Goal: Navigation & Orientation: Find specific page/section

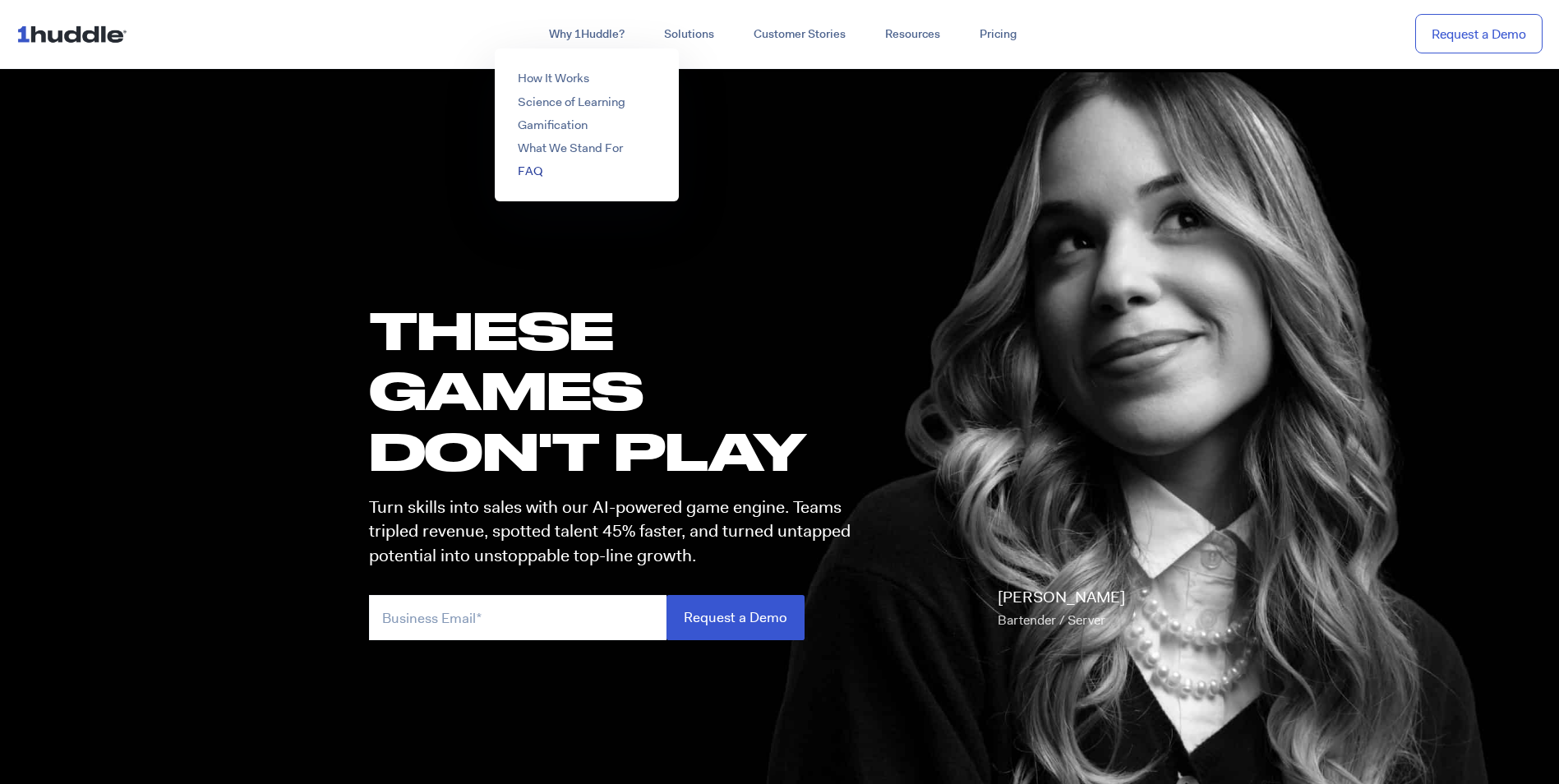
click at [529, 172] on link "FAQ" at bounding box center [530, 171] width 25 height 16
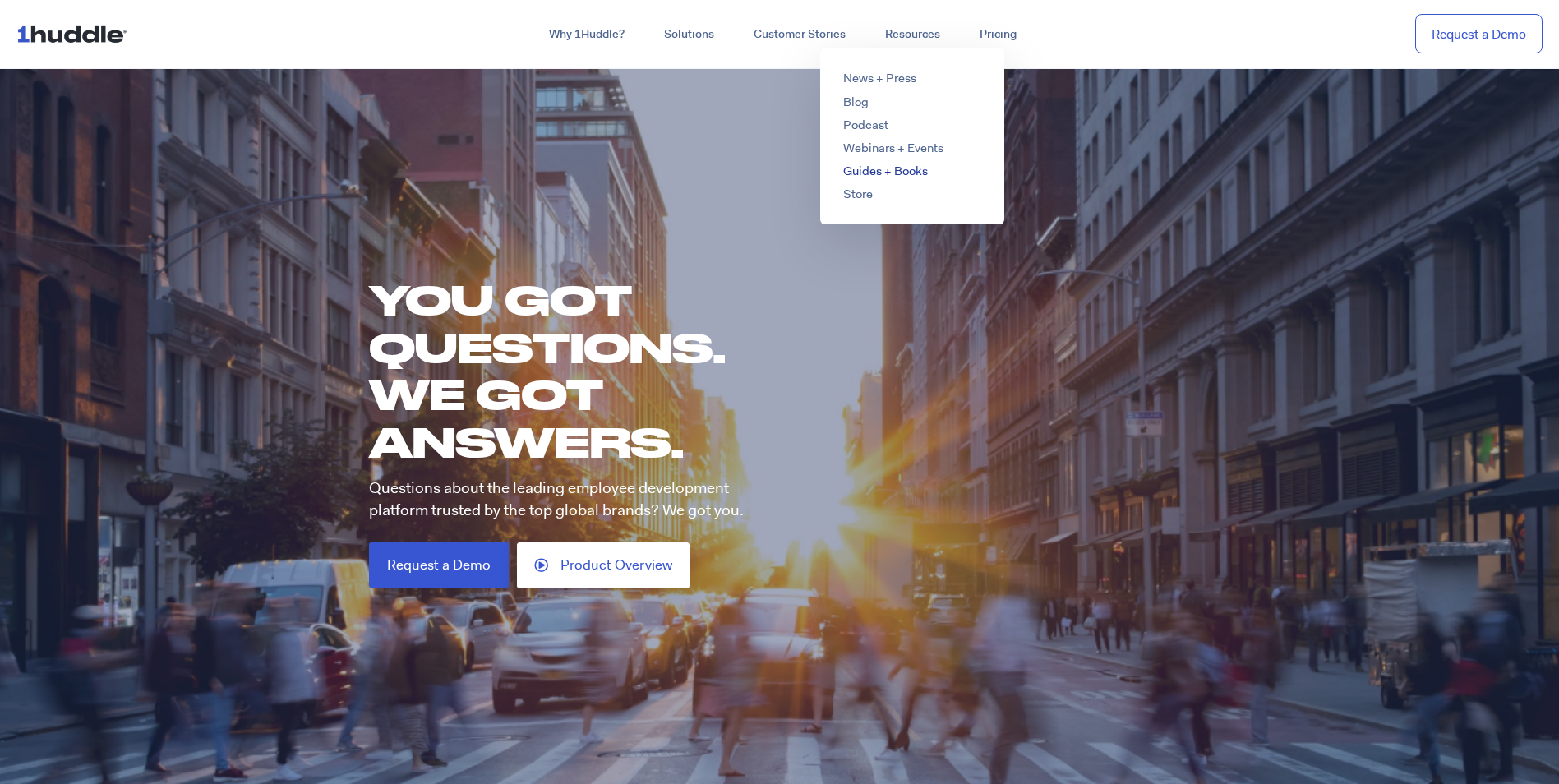
click at [903, 168] on link "Guides + Books" at bounding box center [885, 171] width 85 height 16
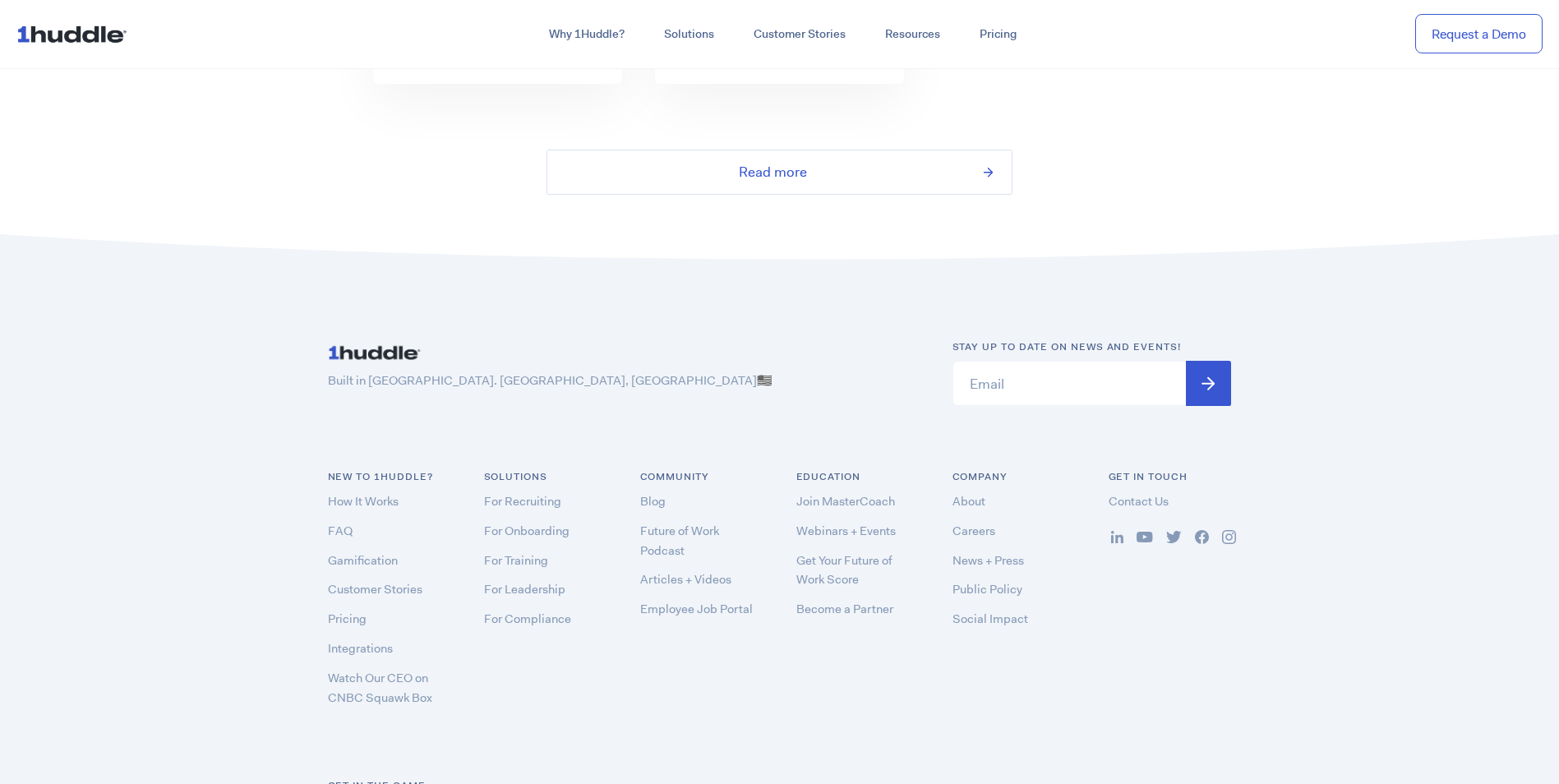
scroll to position [3697, 0]
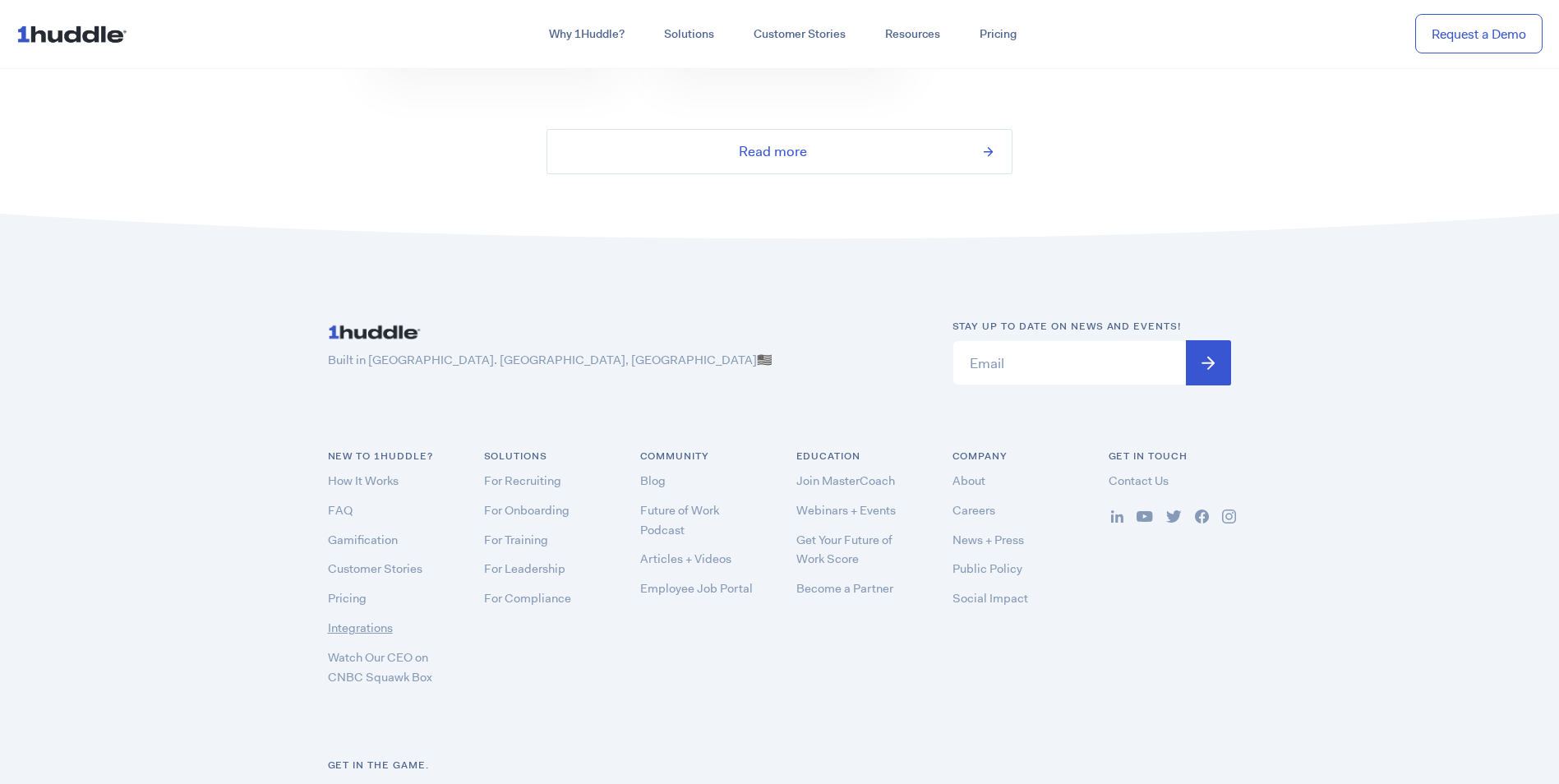
click at [344, 619] on link "Integrations" at bounding box center [360, 627] width 65 height 16
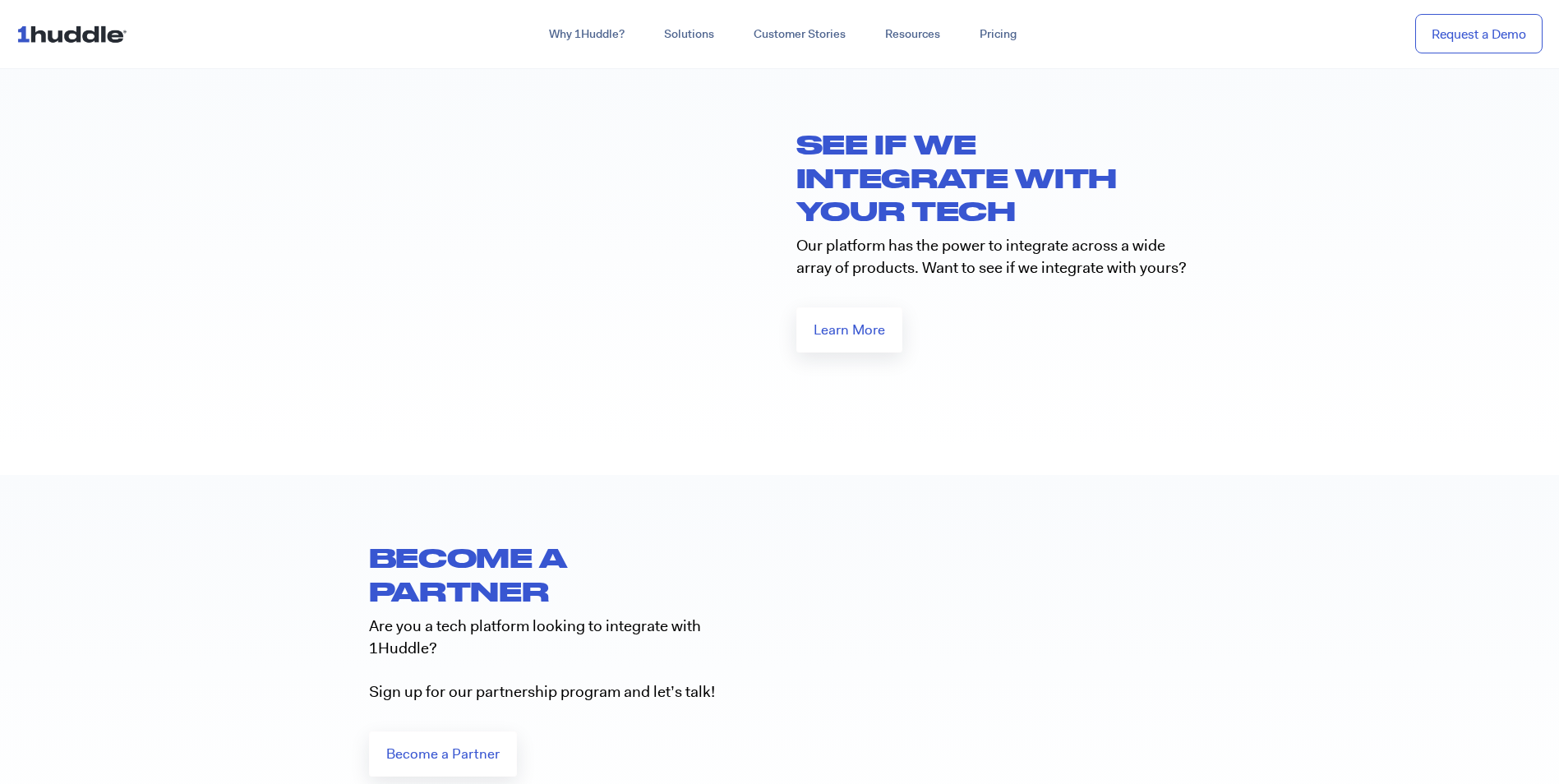
scroll to position [1479, 0]
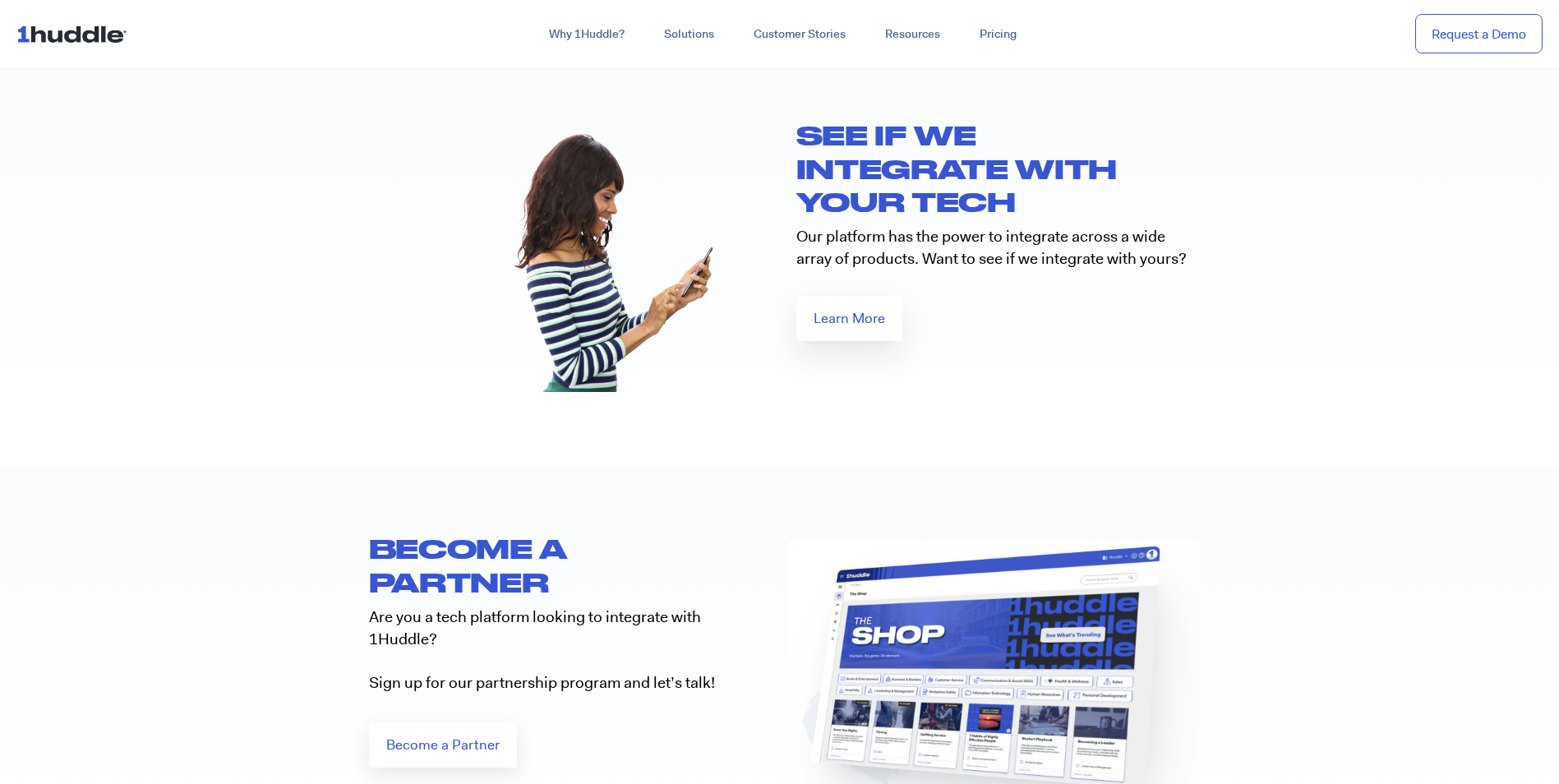
click at [834, 312] on span "Learn More" at bounding box center [849, 318] width 71 height 14
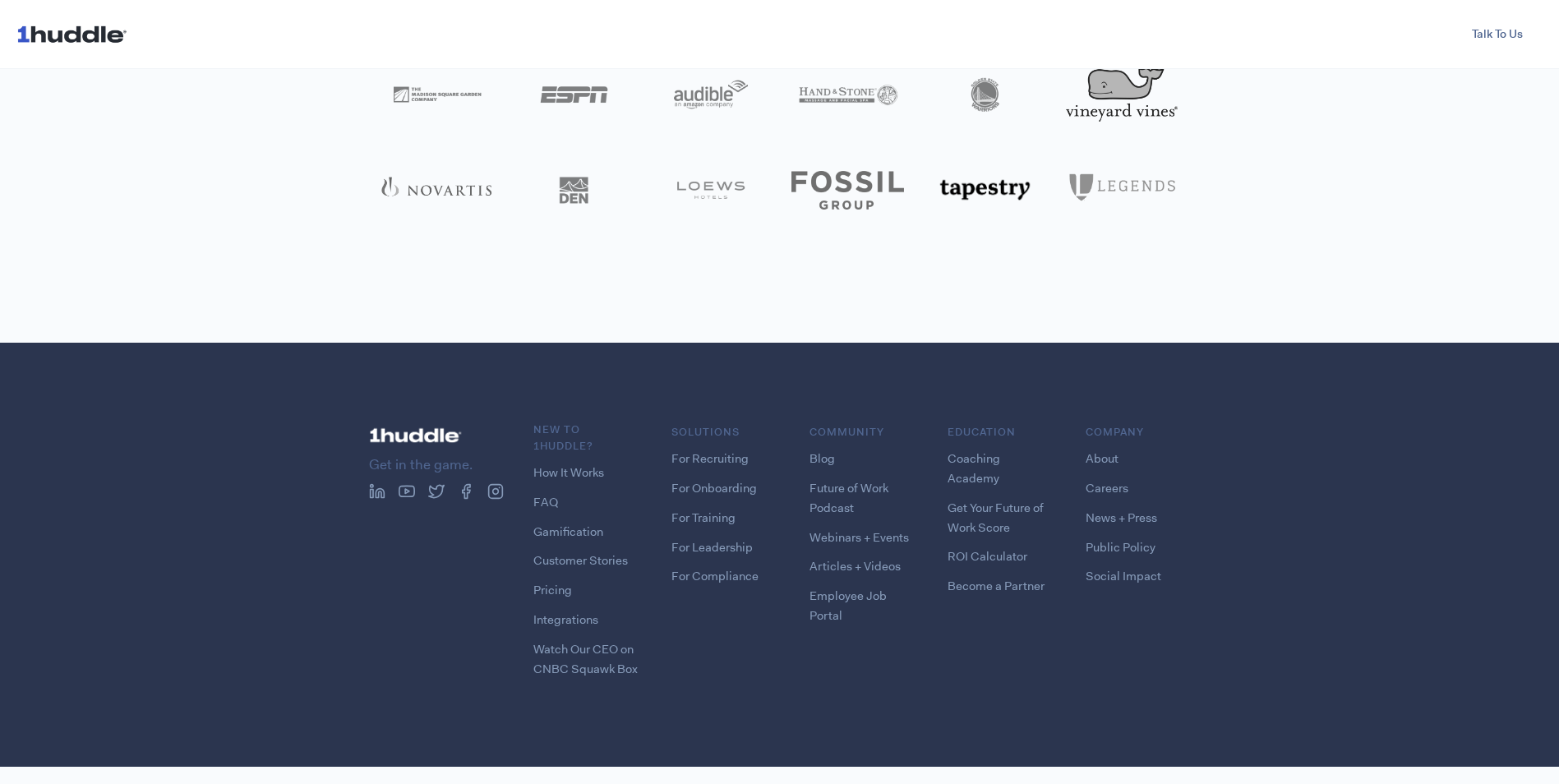
scroll to position [1155, 0]
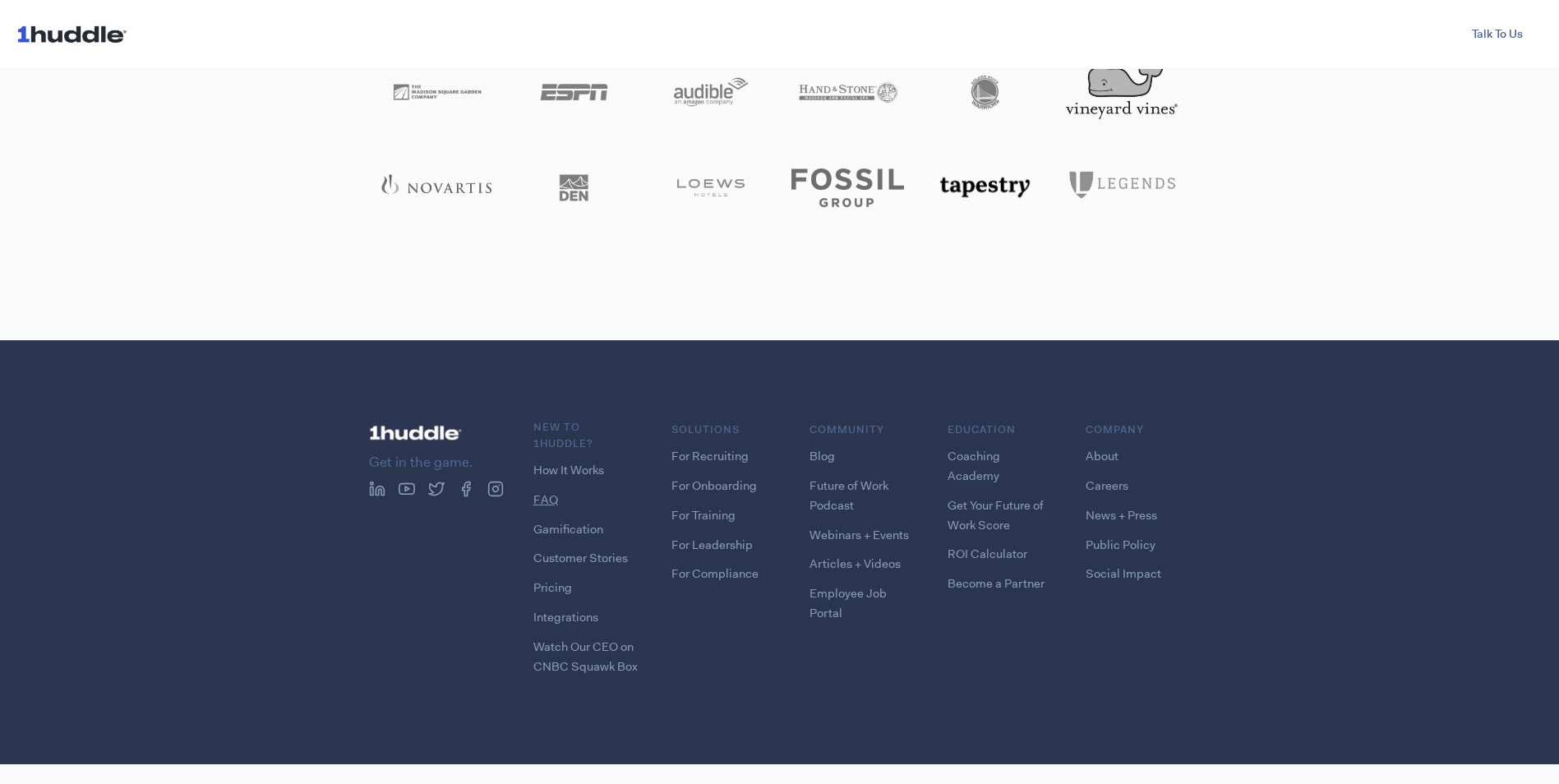
click at [541, 505] on link "FAQ" at bounding box center [546, 499] width 25 height 16
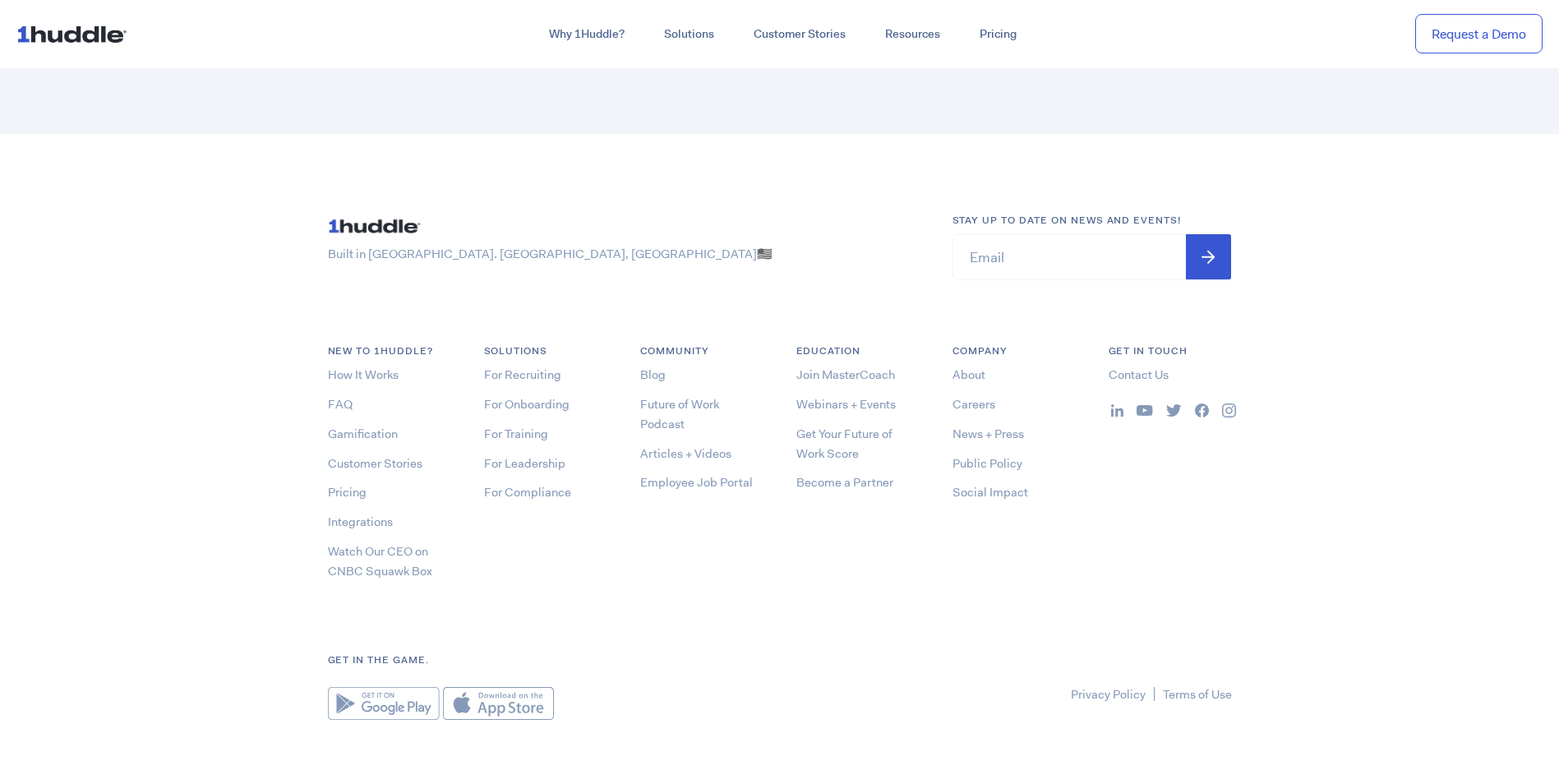
scroll to position [2692, 0]
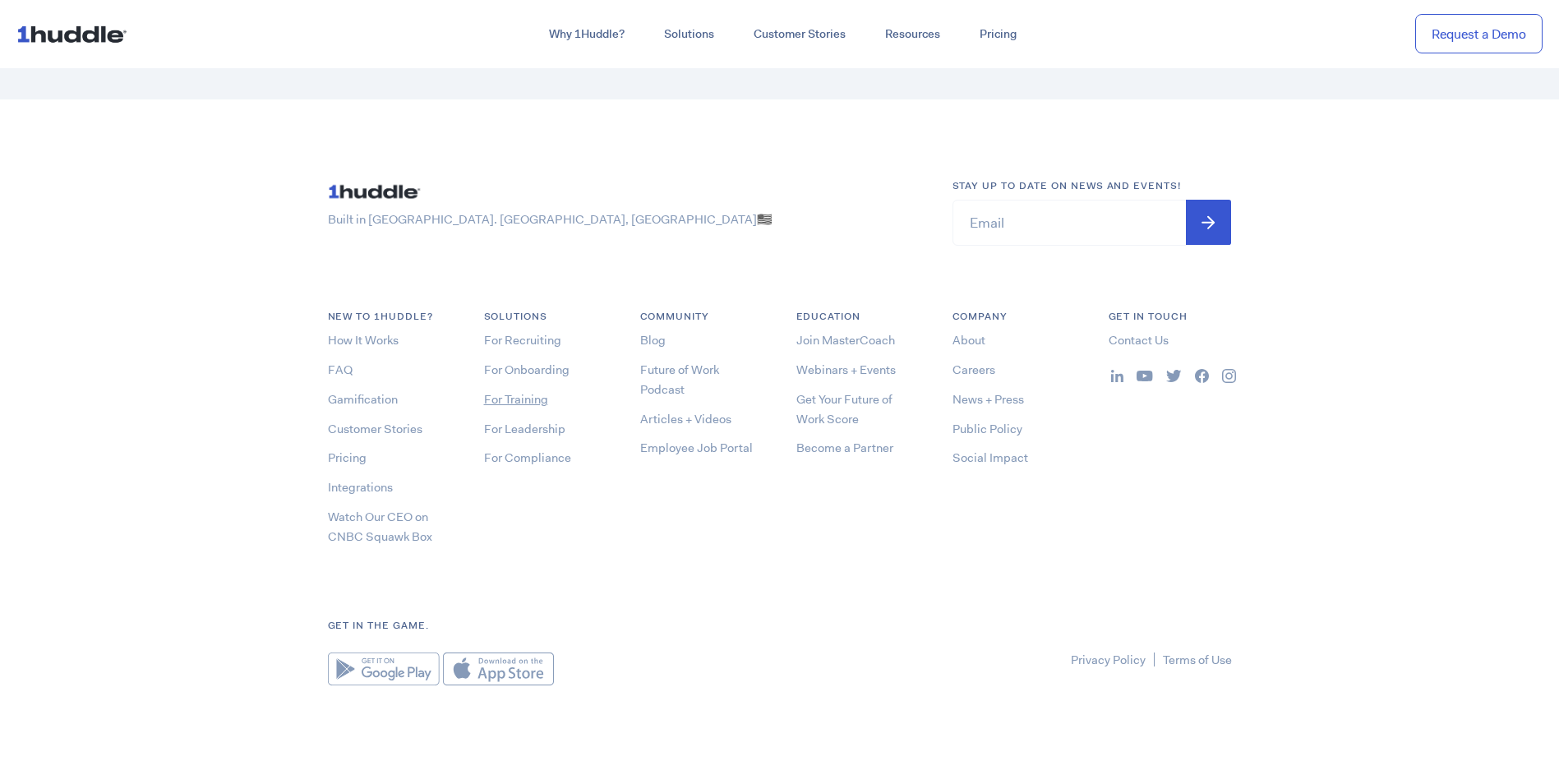
click at [493, 393] on link "For Training" at bounding box center [516, 399] width 64 height 16
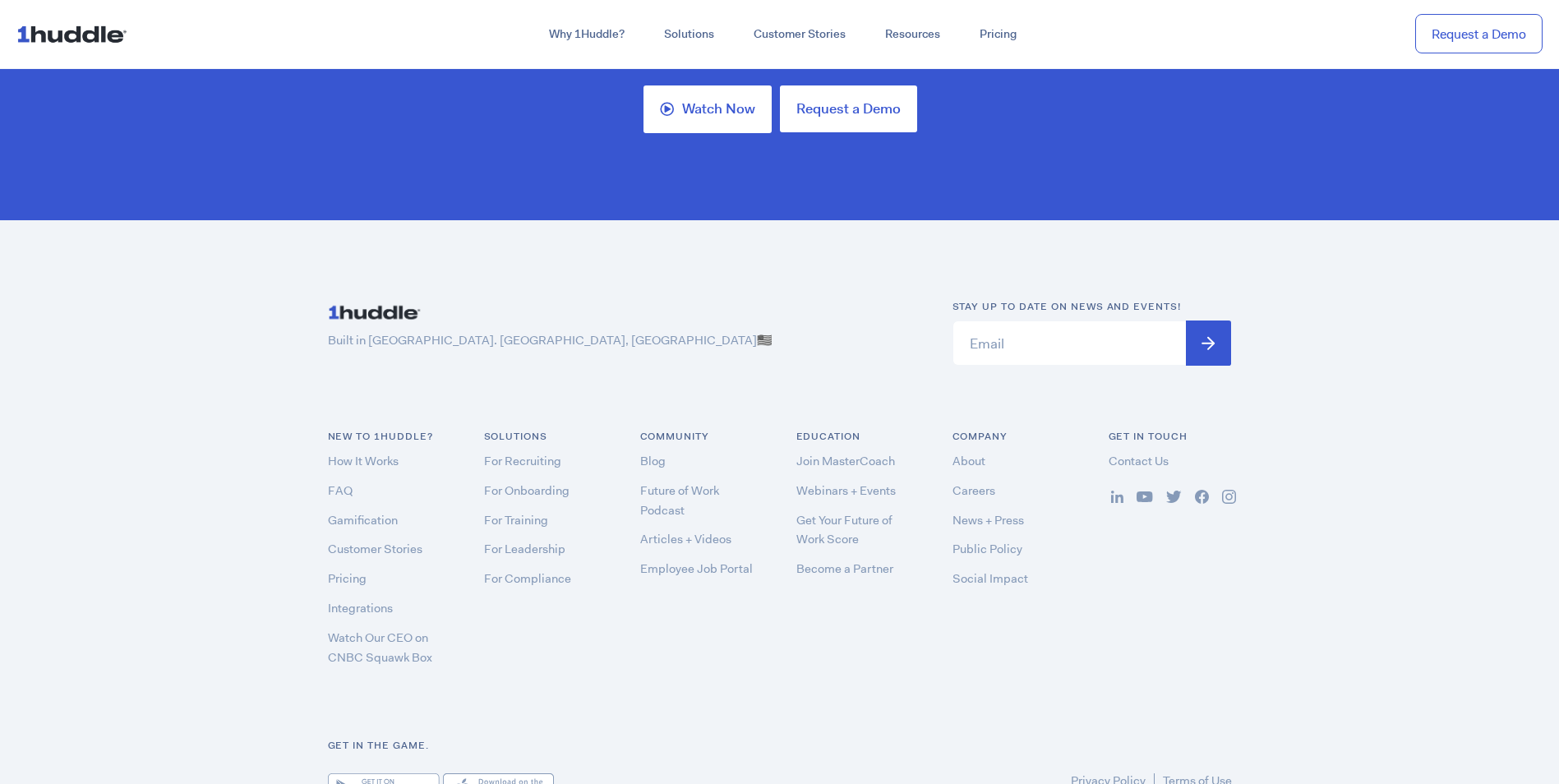
scroll to position [4850, 0]
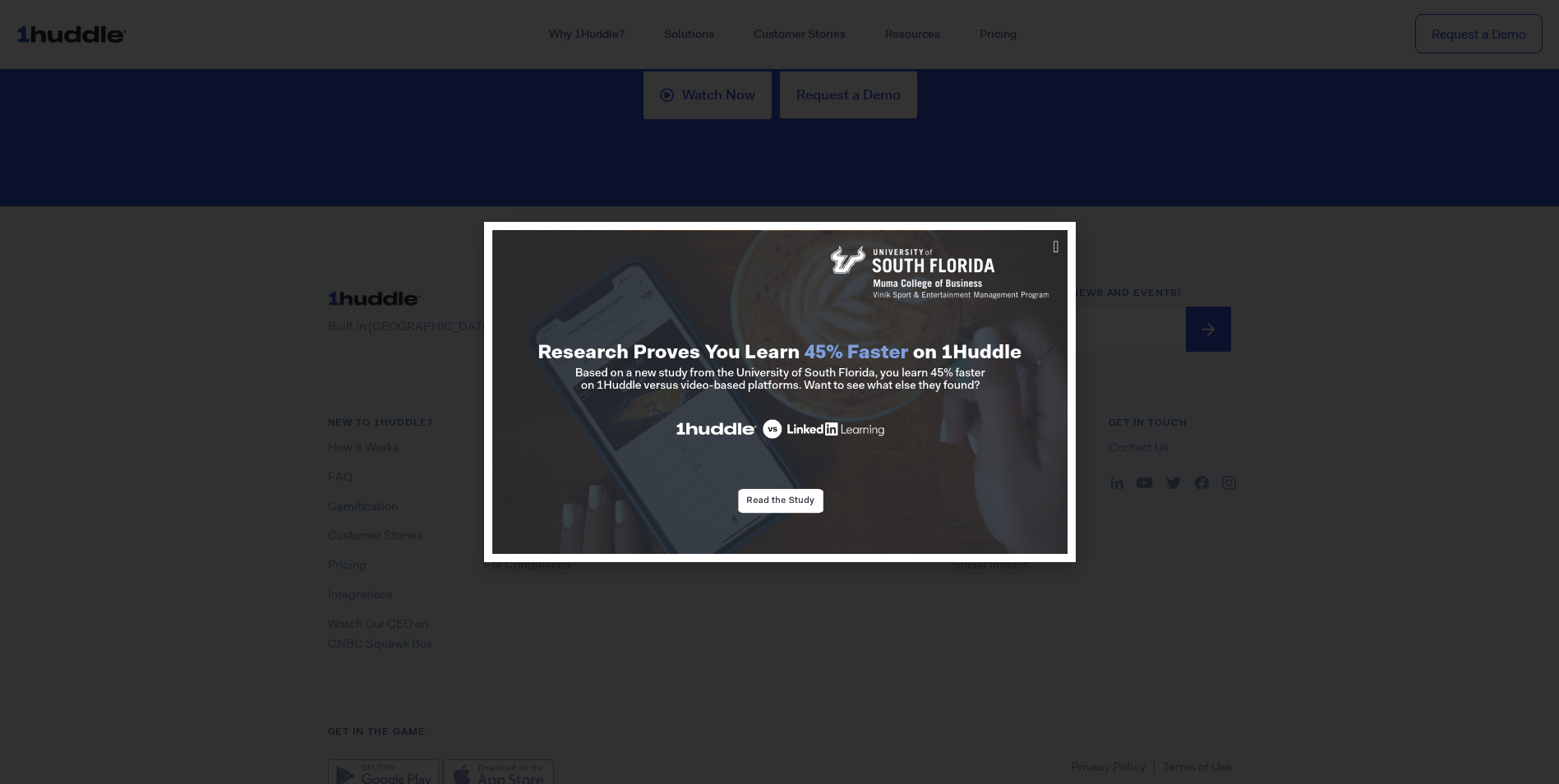
click at [696, 30] on div at bounding box center [780, 392] width 1559 height 784
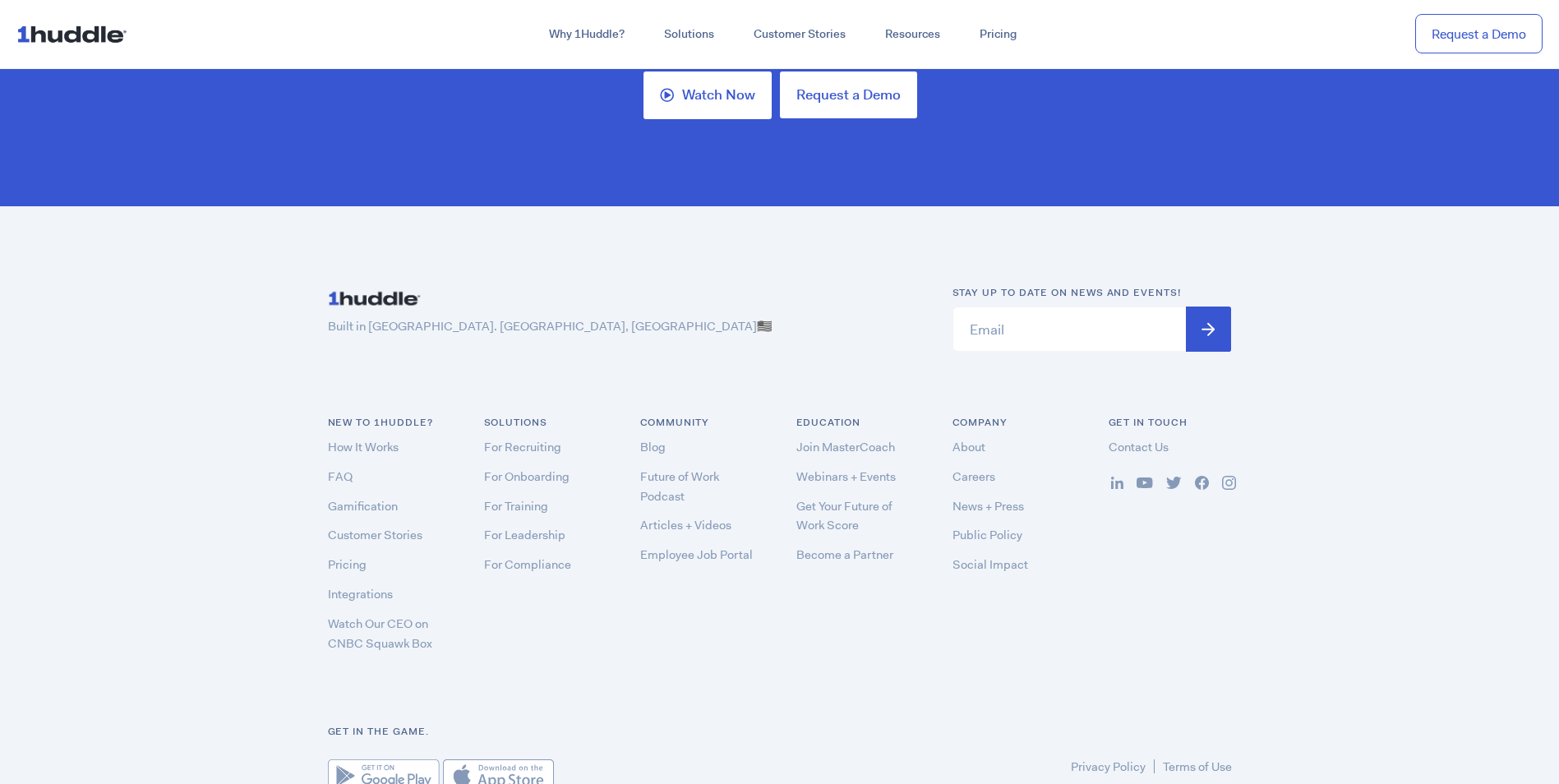
click at [1139, 206] on footer "Built in [GEOGRAPHIC_DATA]. [GEOGRAPHIC_DATA], [GEOGRAPHIC_DATA] 🇺🇸 Stay up to …" at bounding box center [780, 538] width 1559 height 665
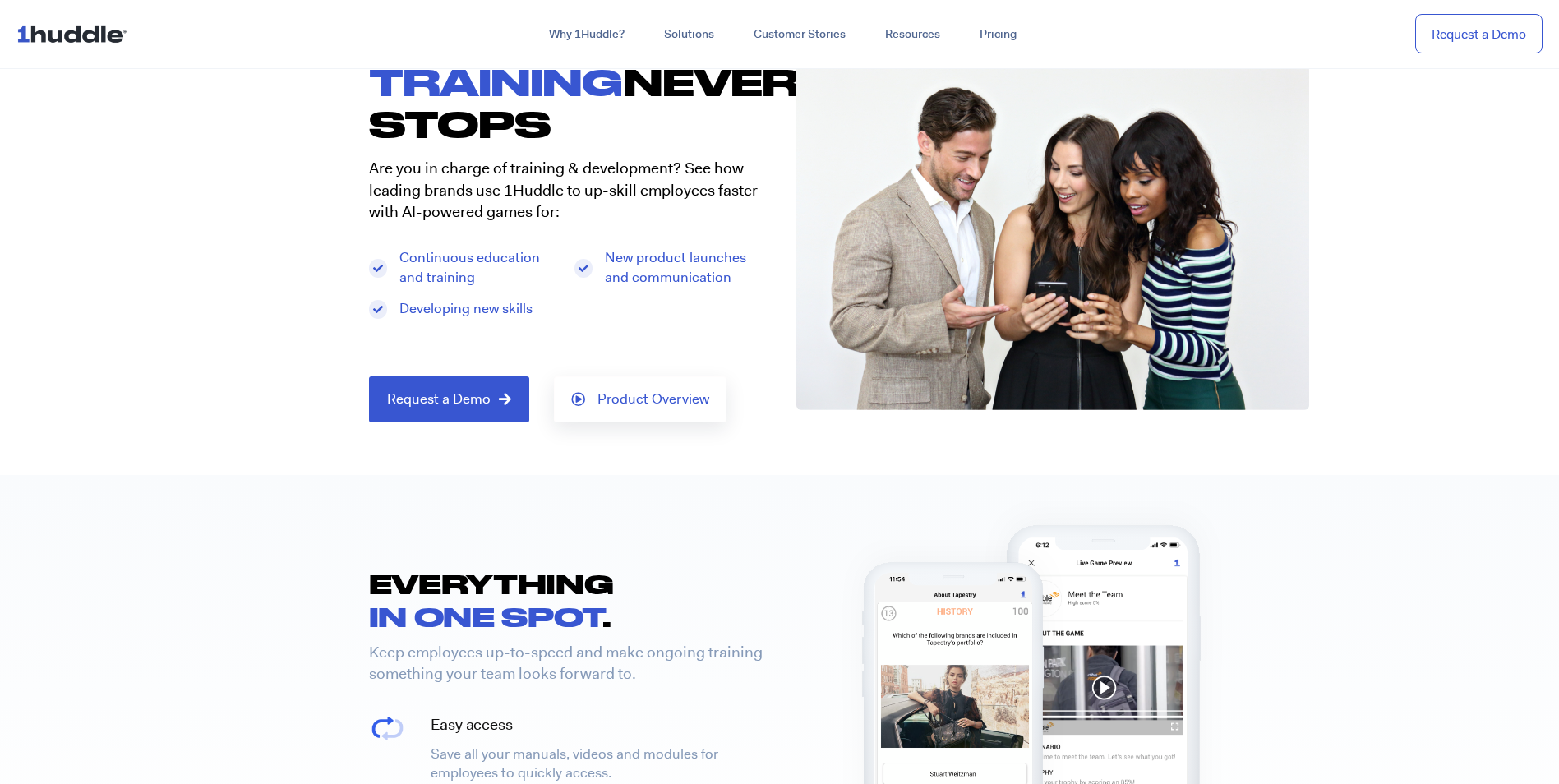
scroll to position [0, 0]
